Goal: Transaction & Acquisition: Download file/media

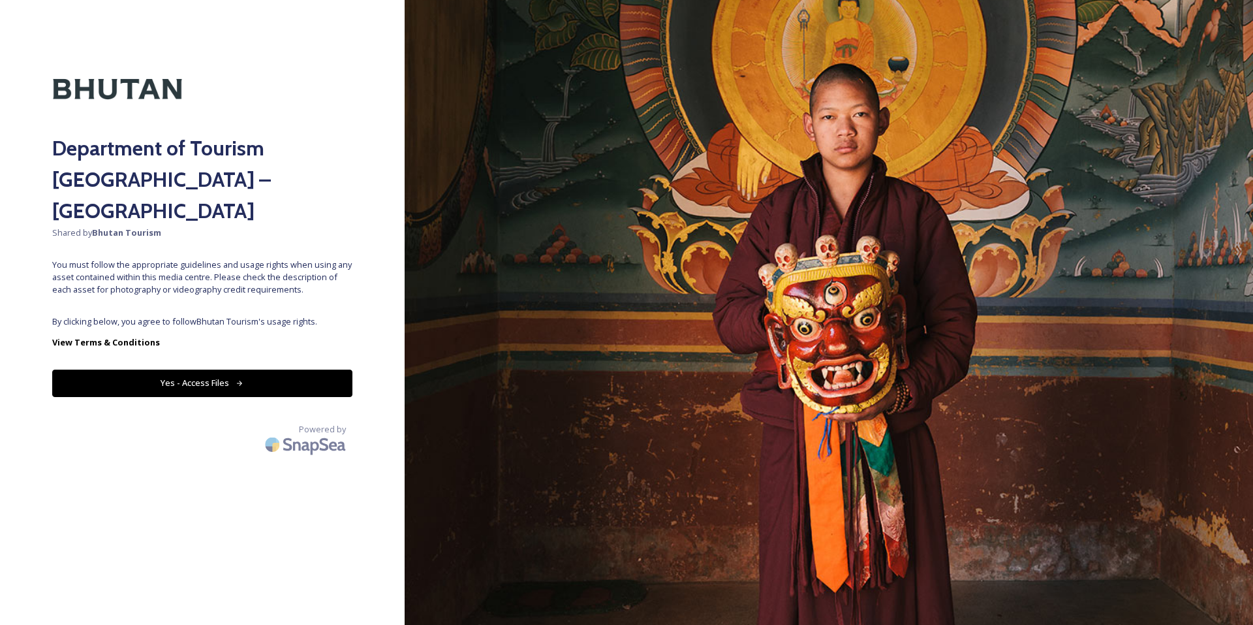
click at [204, 369] on button "Yes - Access Files" at bounding box center [202, 382] width 300 height 27
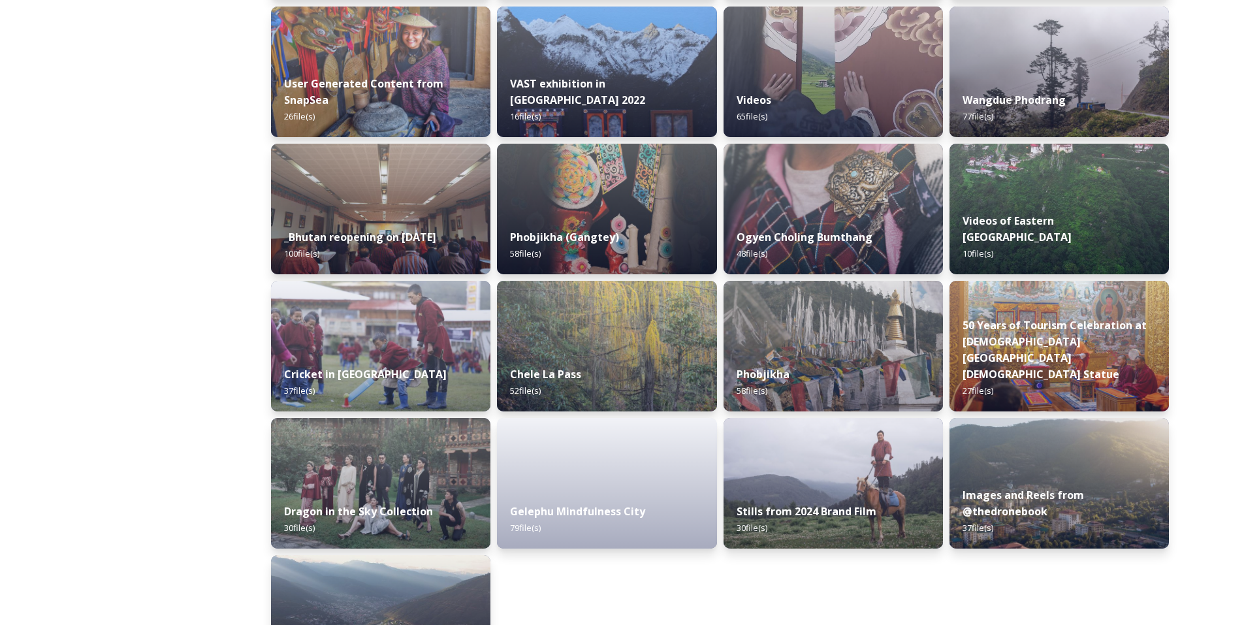
scroll to position [1510, 0]
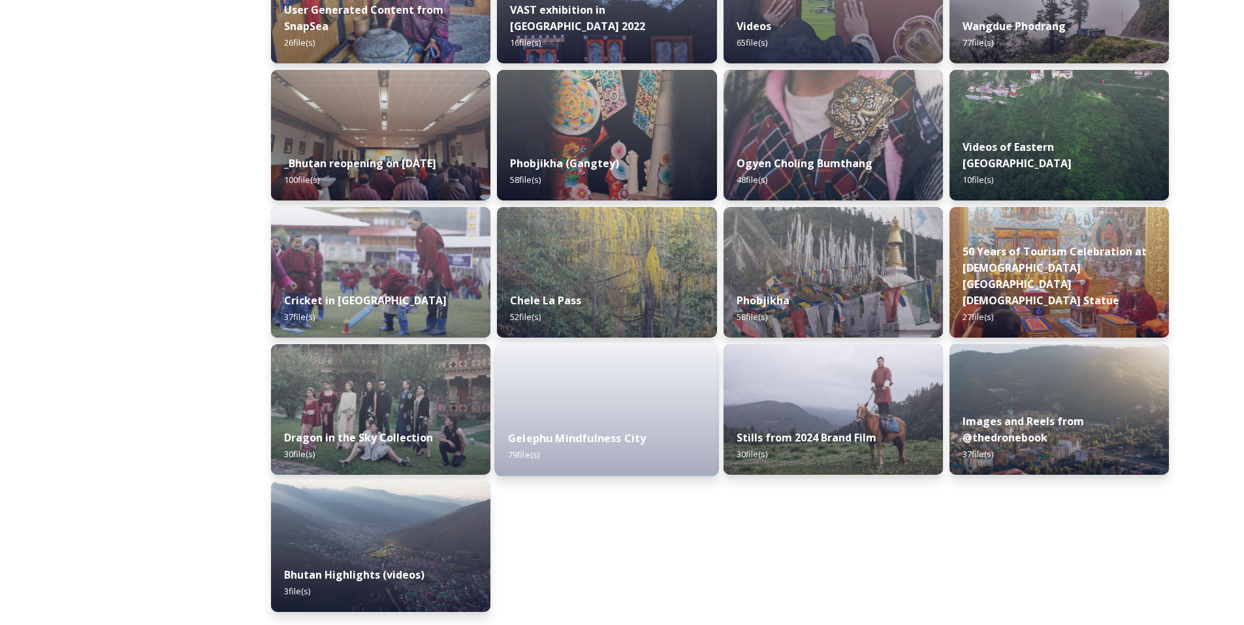
click at [610, 422] on div "Gelephu Mindfulness City 79 file(s)" at bounding box center [607, 445] width 224 height 59
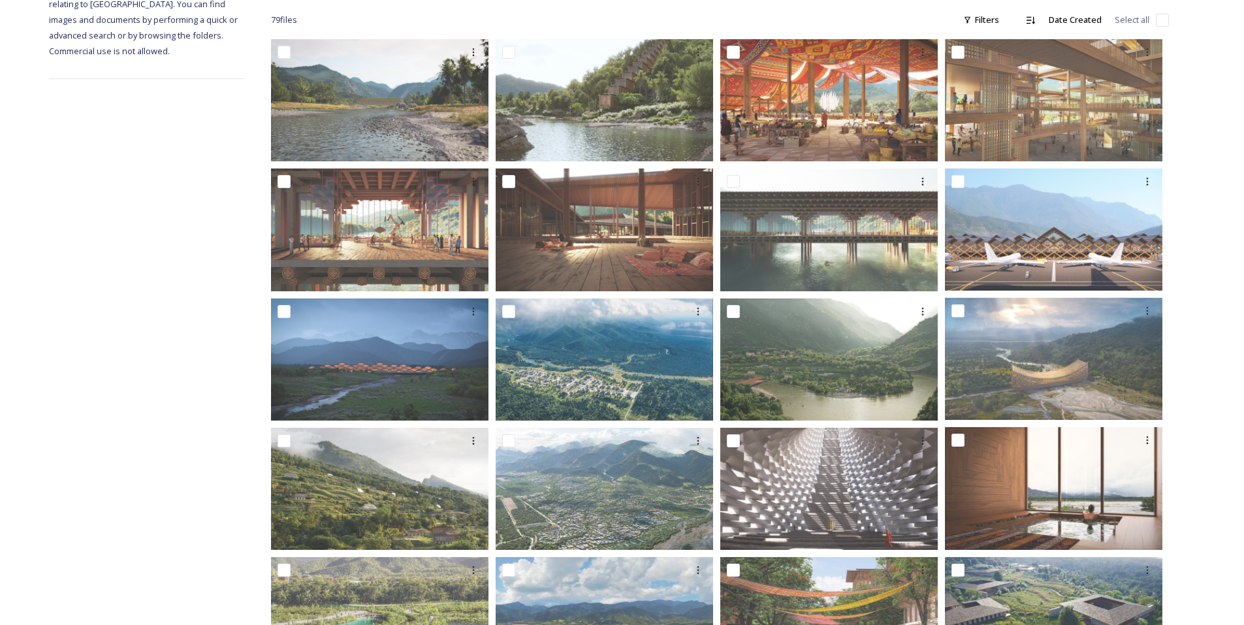
scroll to position [185, 0]
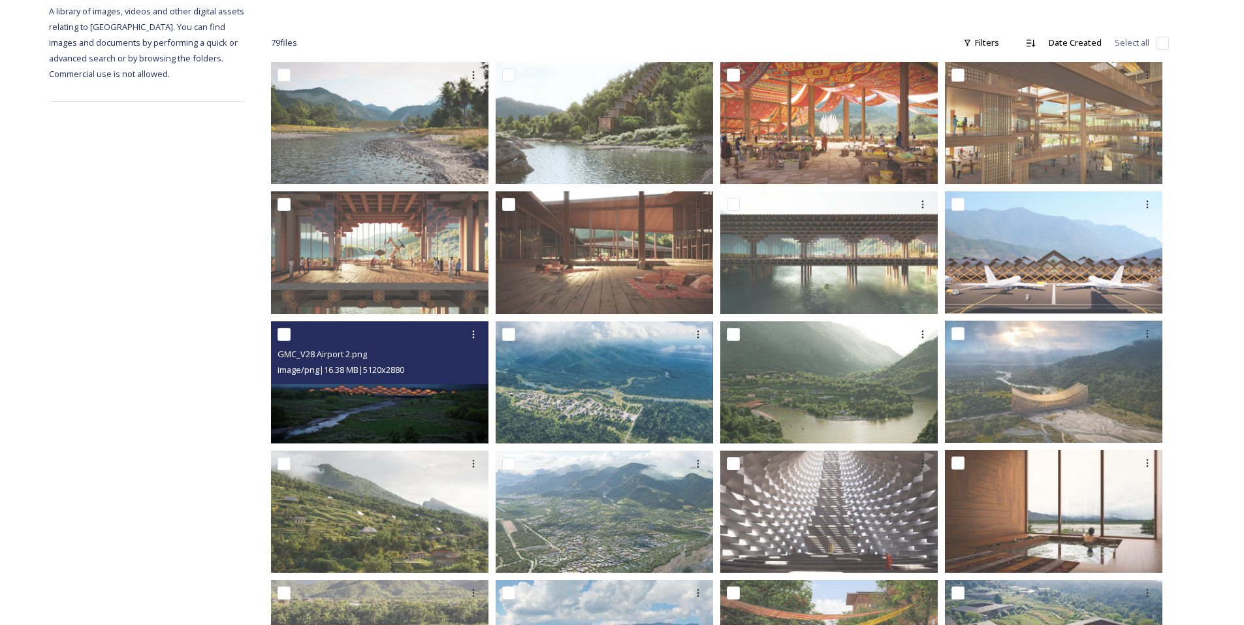
click at [413, 381] on div "GMC_V28 Airport 2.png image/png | 16.38 MB | 5120 x 2880" at bounding box center [379, 352] width 217 height 63
click at [424, 417] on img at bounding box center [379, 382] width 217 height 122
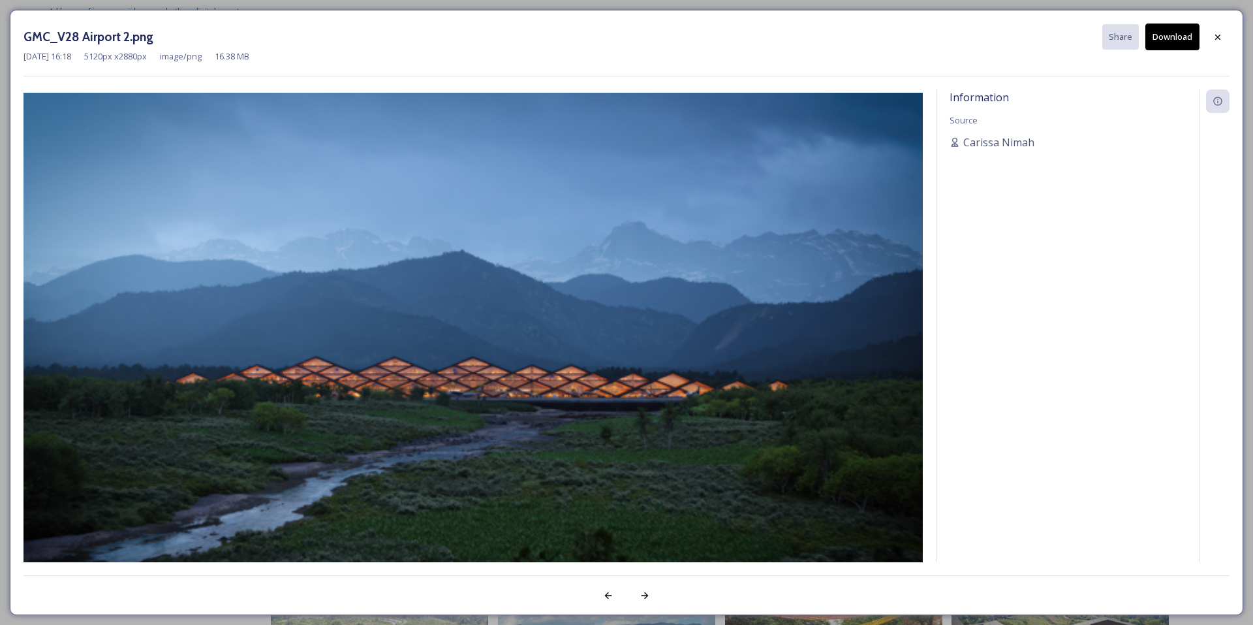
click at [1169, 44] on button "Download" at bounding box center [1173, 36] width 54 height 27
click at [1221, 40] on icon at bounding box center [1218, 37] width 10 height 10
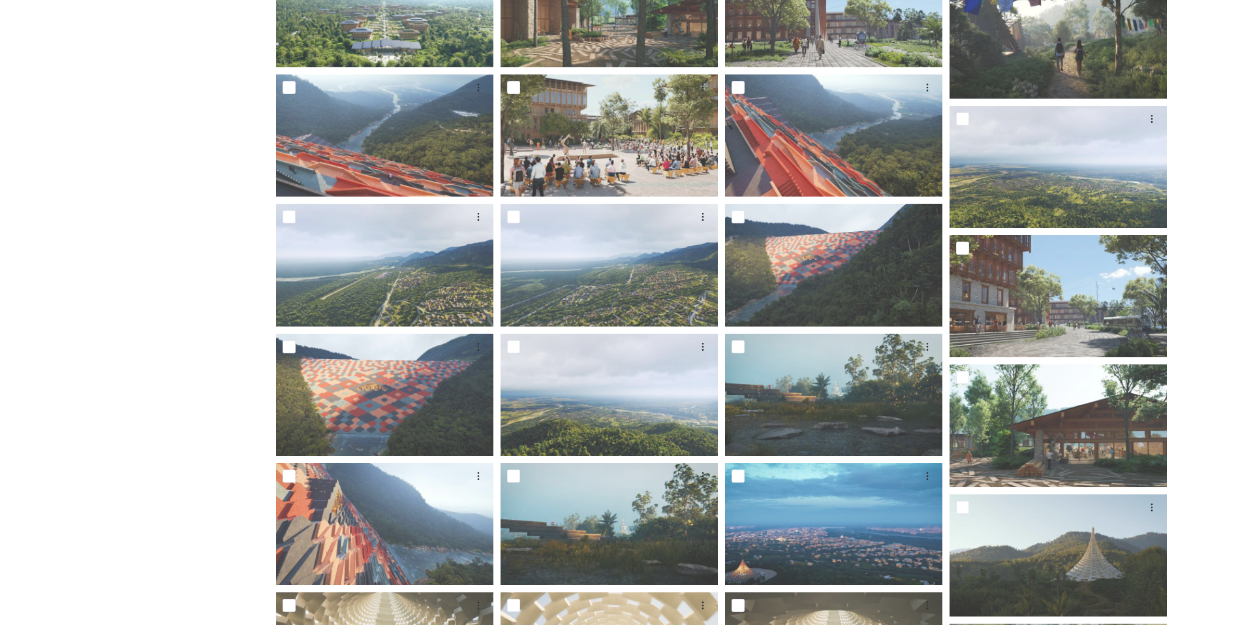
scroll to position [1491, 0]
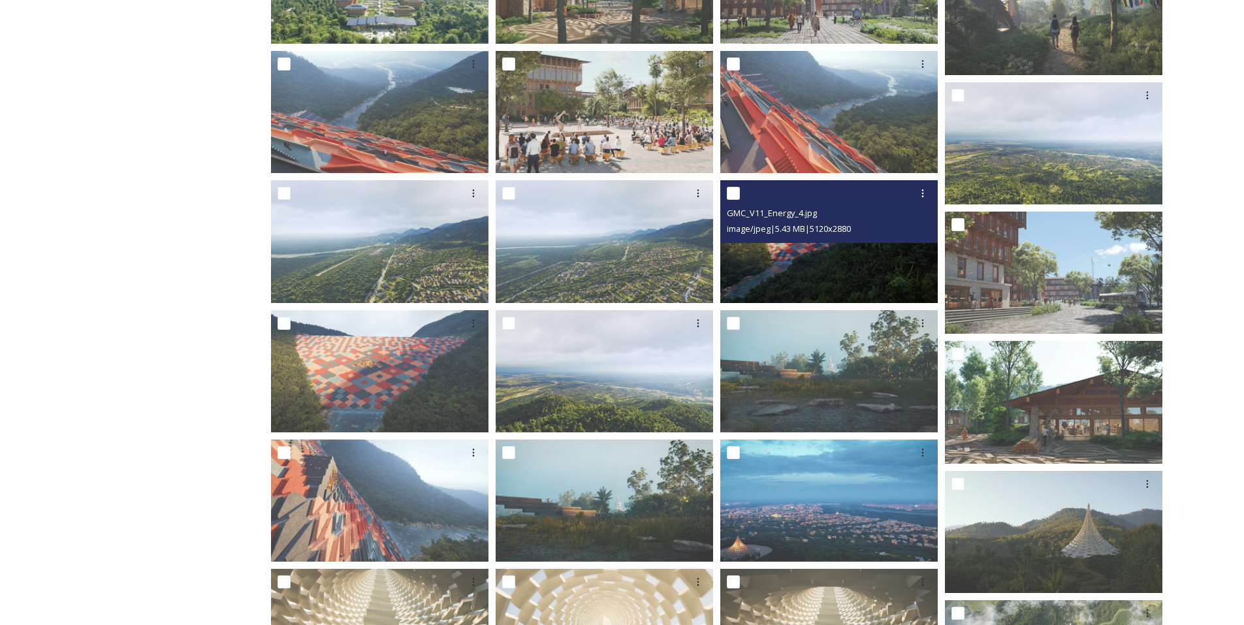
click at [826, 273] on img at bounding box center [828, 241] width 217 height 122
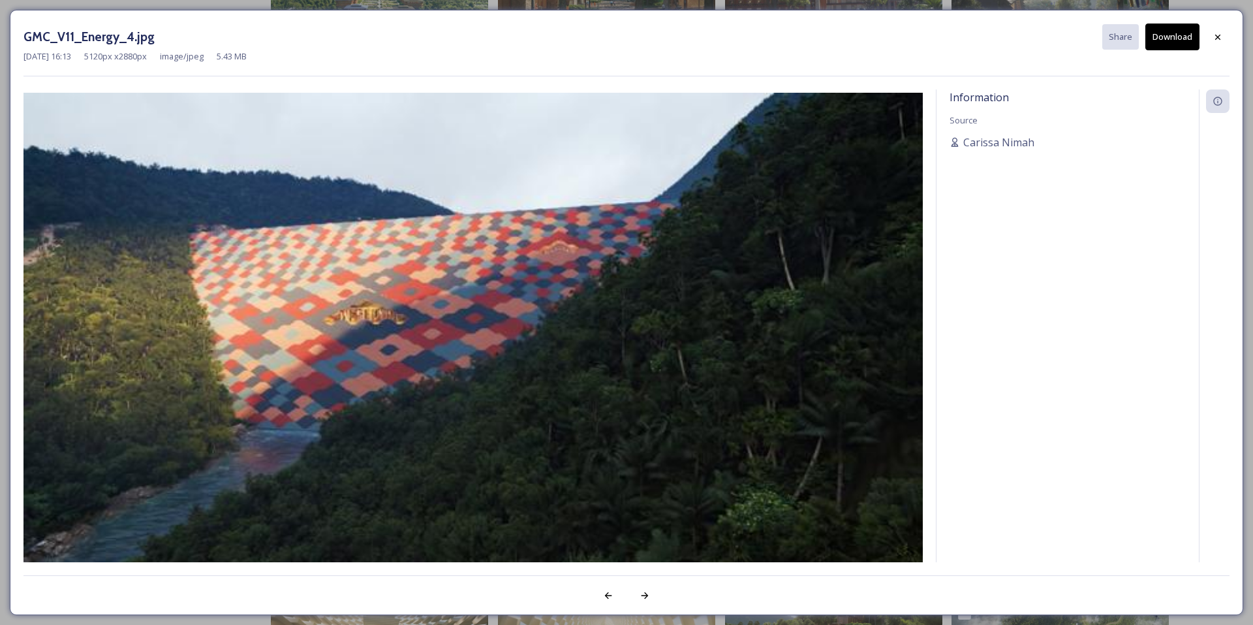
click at [1185, 39] on button "Download" at bounding box center [1173, 36] width 54 height 27
